Goal: Transaction & Acquisition: Obtain resource

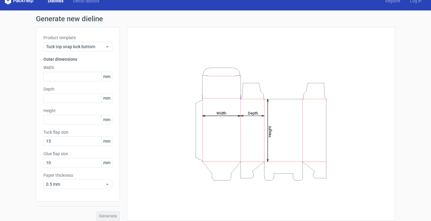
scroll to position [13, 0]
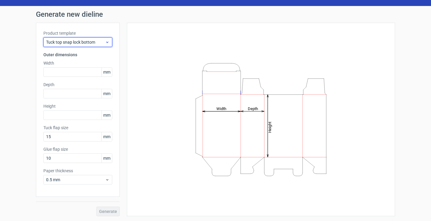
click at [103, 45] on div "Tuck top snap lock bottom" at bounding box center [77, 42] width 69 height 10
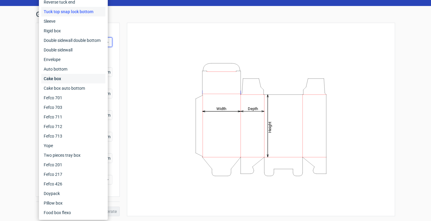
click at [73, 77] on div "Cake box" at bounding box center [73, 79] width 64 height 10
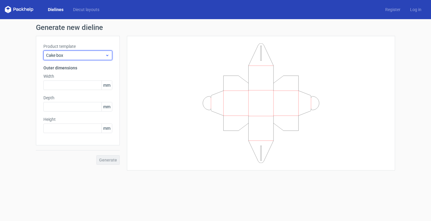
click at [108, 56] on use at bounding box center [107, 55] width 2 height 1
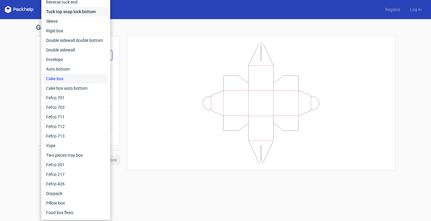
click at [93, 11] on div "Tuck top snap lock bottom" at bounding box center [76, 12] width 64 height 10
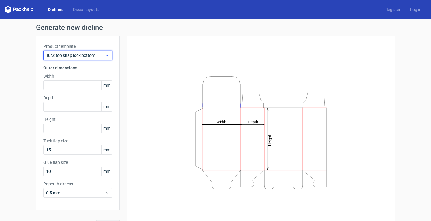
click at [105, 53] on icon at bounding box center [107, 55] width 4 height 5
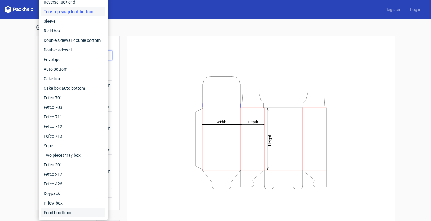
click at [64, 215] on div "Food box flexo" at bounding box center [73, 213] width 64 height 10
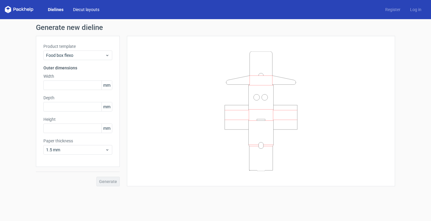
click at [87, 7] on link "Diecut layouts" at bounding box center [86, 10] width 36 height 6
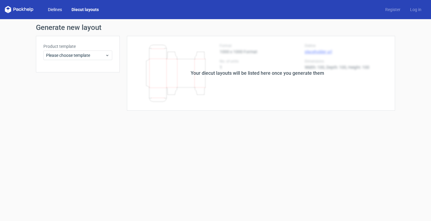
click at [56, 7] on link "Dielines" at bounding box center [55, 10] width 24 height 6
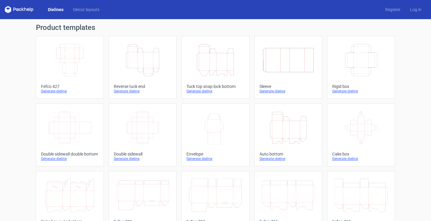
click at [69, 56] on icon "Width Depth Height" at bounding box center [69, 60] width 53 height 34
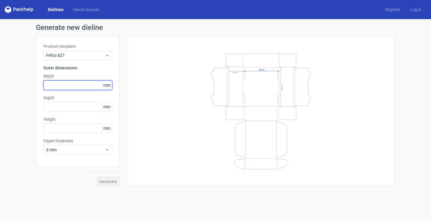
click at [73, 86] on input "text" at bounding box center [77, 86] width 69 height 10
click at [108, 83] on span "mm" at bounding box center [107, 85] width 10 height 9
click at [107, 88] on span "mm" at bounding box center [107, 85] width 10 height 9
click at [91, 85] on input "text" at bounding box center [77, 86] width 69 height 10
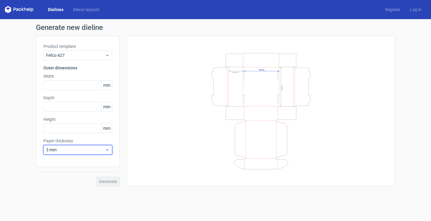
click at [105, 151] on icon at bounding box center [107, 150] width 4 height 5
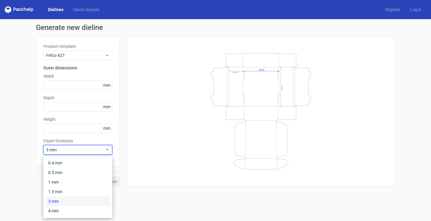
click at [105, 151] on icon at bounding box center [107, 150] width 4 height 5
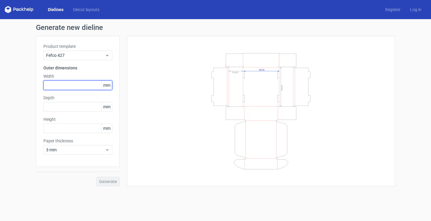
click at [81, 87] on input "text" at bounding box center [77, 86] width 69 height 10
type input "203"
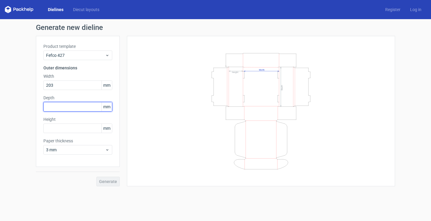
click at [83, 107] on input "text" at bounding box center [77, 107] width 69 height 10
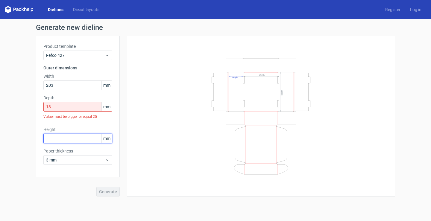
click at [95, 132] on div "Height mm" at bounding box center [77, 135] width 69 height 17
click at [77, 104] on input "18" at bounding box center [77, 107] width 69 height 10
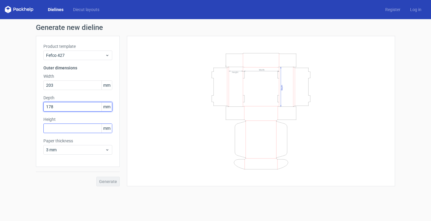
type input "178"
click at [70, 127] on input "text" at bounding box center [77, 129] width 69 height 10
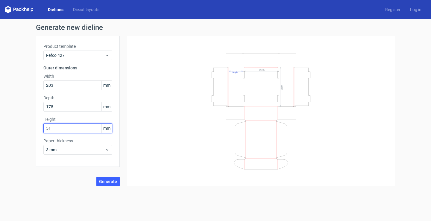
type input "51"
click at [79, 182] on div "Generate" at bounding box center [78, 176] width 84 height 19
click at [116, 182] on span "Generate" at bounding box center [108, 182] width 18 height 4
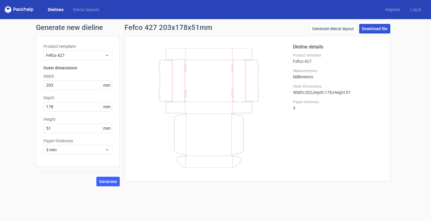
click at [381, 27] on link "Download file" at bounding box center [375, 29] width 31 height 10
